Goal: Find specific fact: Find specific fact

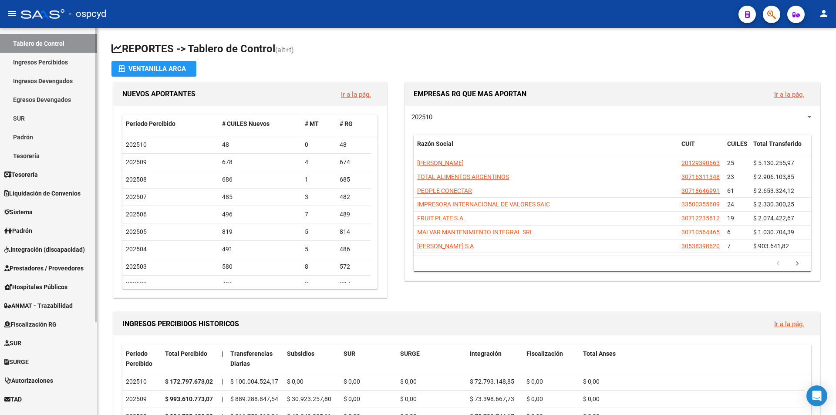
scroll to position [122, 0]
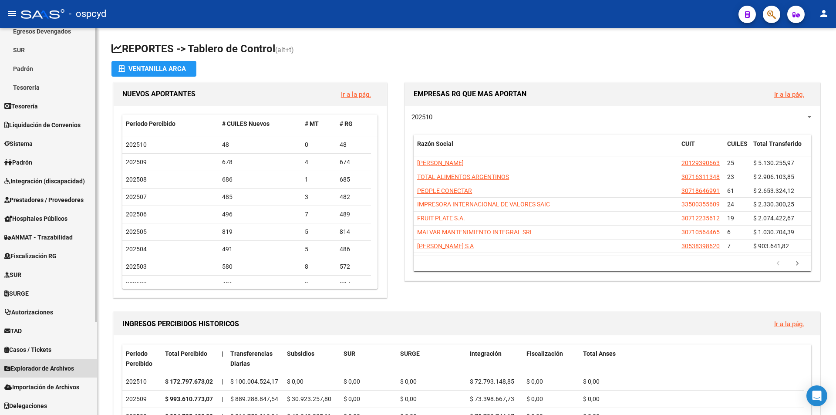
click at [58, 373] on link "Explorador de Archivos" at bounding box center [48, 368] width 97 height 19
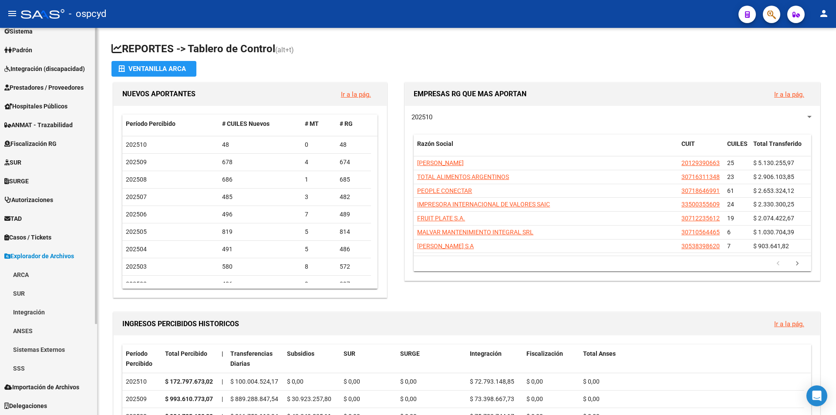
scroll to position [103, 0]
click at [73, 385] on span "Importación de Archivos" at bounding box center [41, 387] width 75 height 10
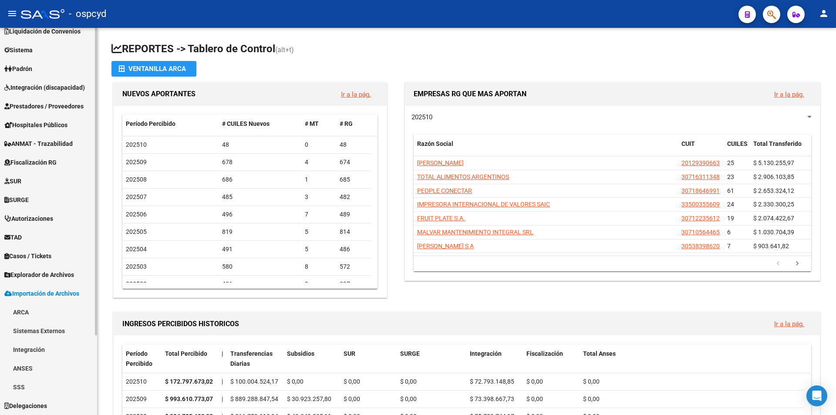
scroll to position [85, 0]
click at [48, 275] on span "Explorador de Archivos" at bounding box center [39, 275] width 70 height 10
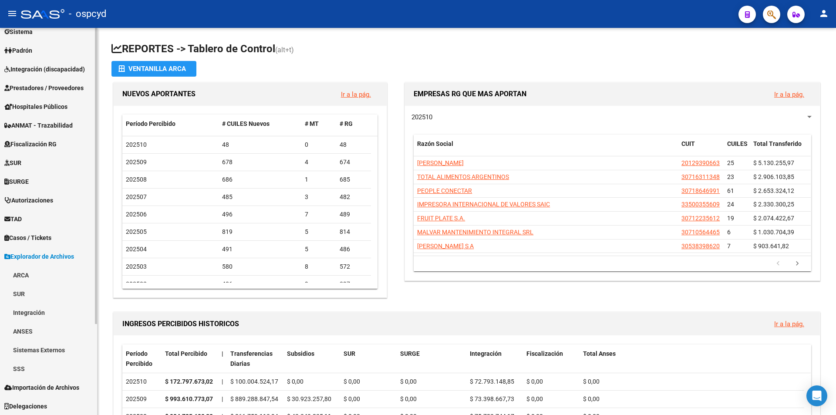
scroll to position [103, 0]
click at [51, 365] on link "SSS" at bounding box center [48, 368] width 97 height 19
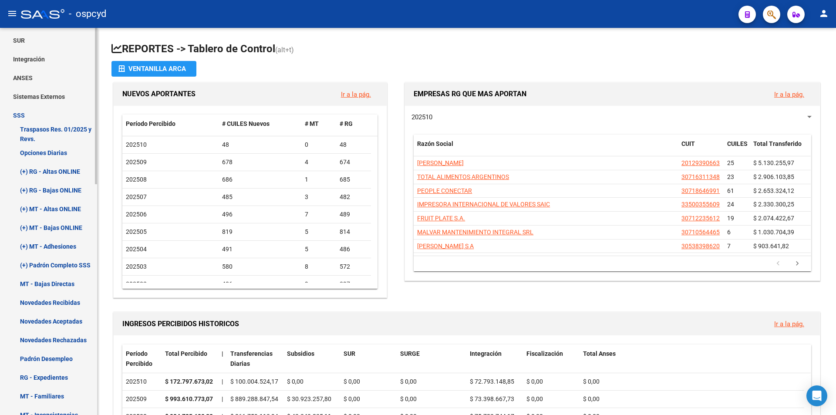
scroll to position [365, 0]
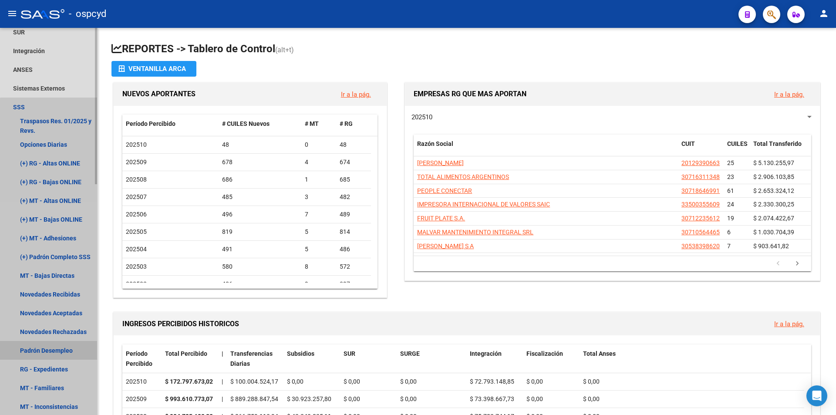
click at [57, 349] on link "Padrón Desempleo" at bounding box center [48, 350] width 97 height 19
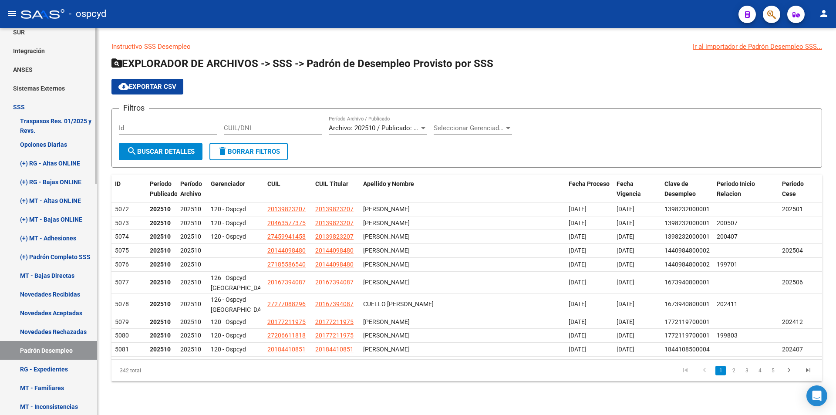
scroll to position [452, 0]
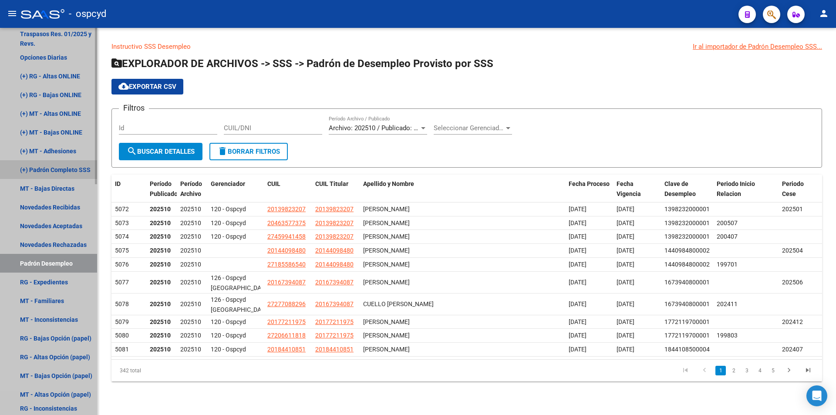
click at [58, 169] on link "(+) Padrón Completo SSS" at bounding box center [48, 169] width 97 height 19
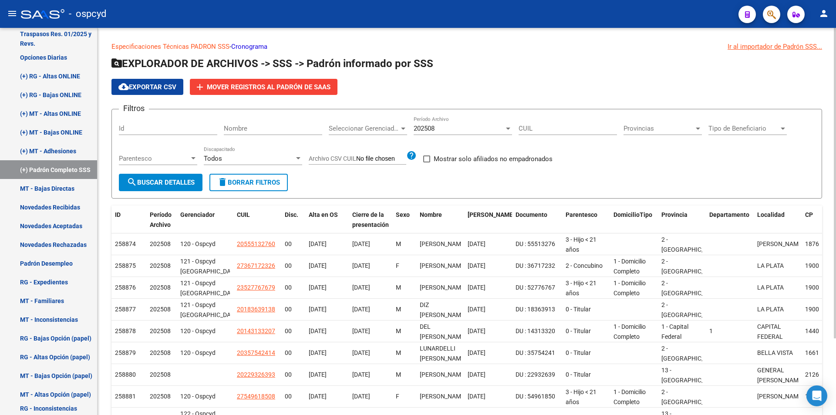
click at [561, 129] on input "CUIL" at bounding box center [568, 129] width 98 height 8
paste input "20-21974289-5"
type input "20-21974289-5"
click at [166, 183] on span "search Buscar Detalles" at bounding box center [161, 183] width 68 height 8
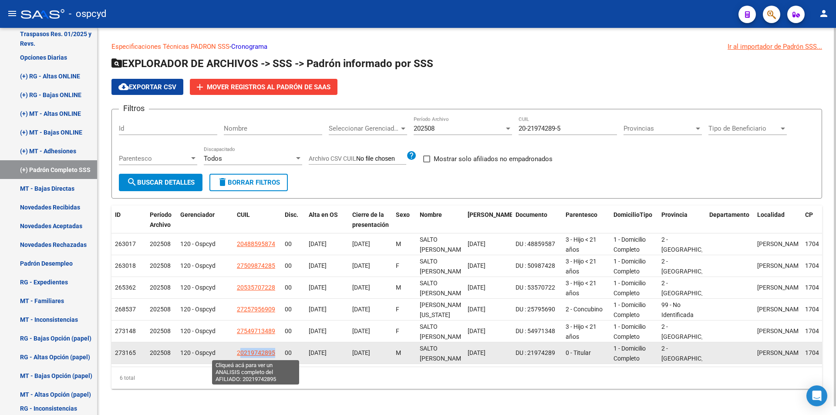
drag, startPoint x: 276, startPoint y: 352, endPoint x: 239, endPoint y: 354, distance: 36.6
click at [239, 354] on div "20219742895" at bounding box center [257, 353] width 41 height 10
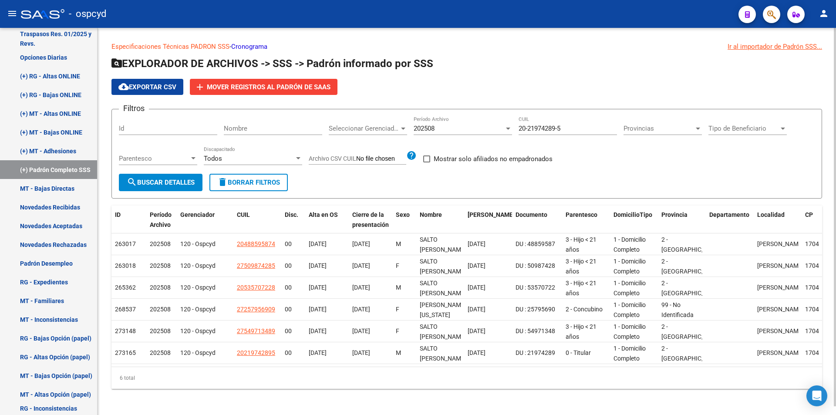
click at [273, 381] on div "6 total" at bounding box center [467, 378] width 711 height 22
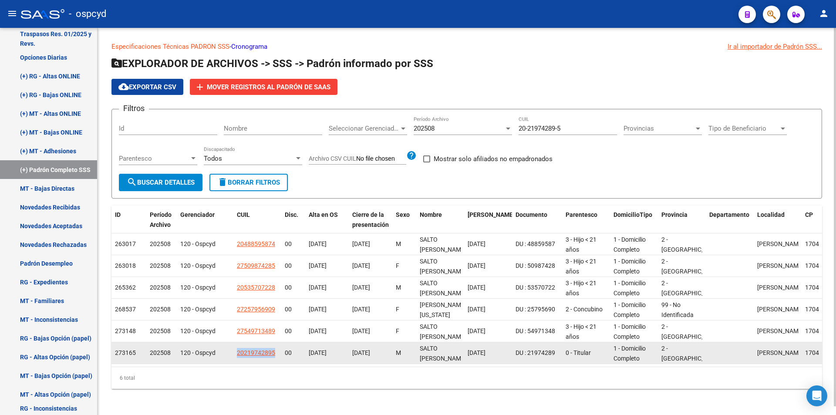
drag, startPoint x: 277, startPoint y: 352, endPoint x: 237, endPoint y: 348, distance: 40.2
click at [237, 348] on datatable-body-cell "20219742895" at bounding box center [257, 352] width 48 height 21
copy span "20219742895"
